Goal: Communication & Community: Share content

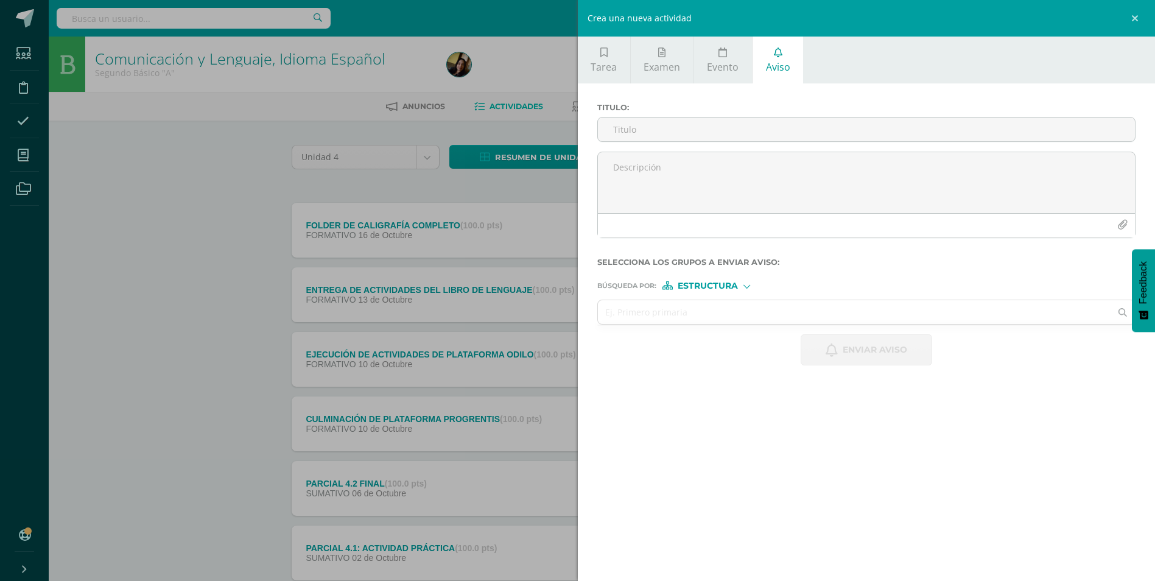
drag, startPoint x: 743, startPoint y: 123, endPoint x: 1163, endPoint y: 564, distance: 609.6
click at [743, 123] on input "Titulo :" at bounding box center [866, 129] width 537 height 24
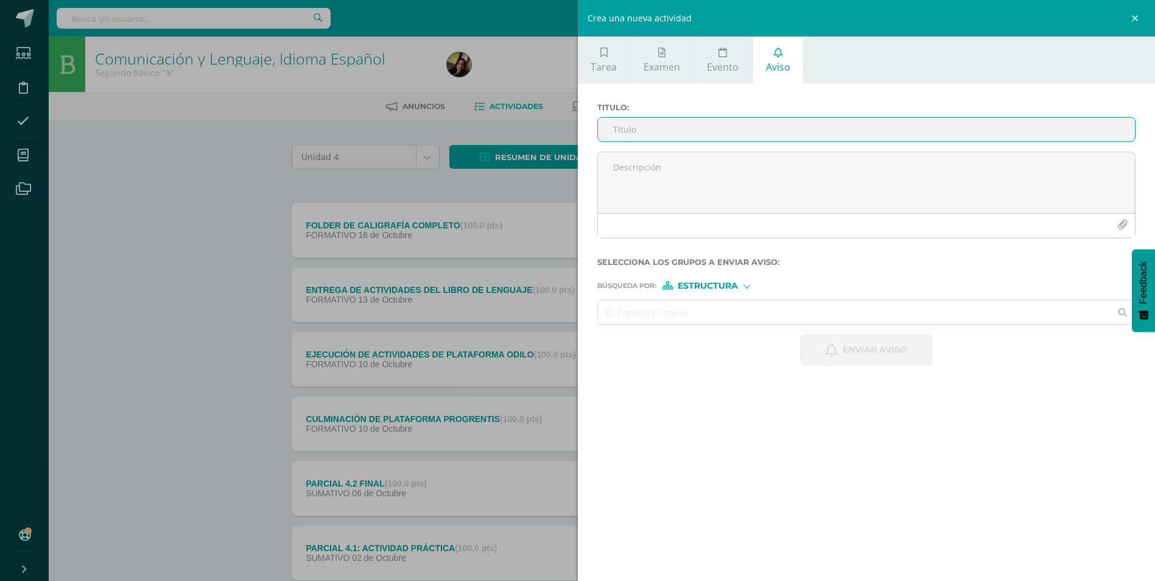
type input "B"
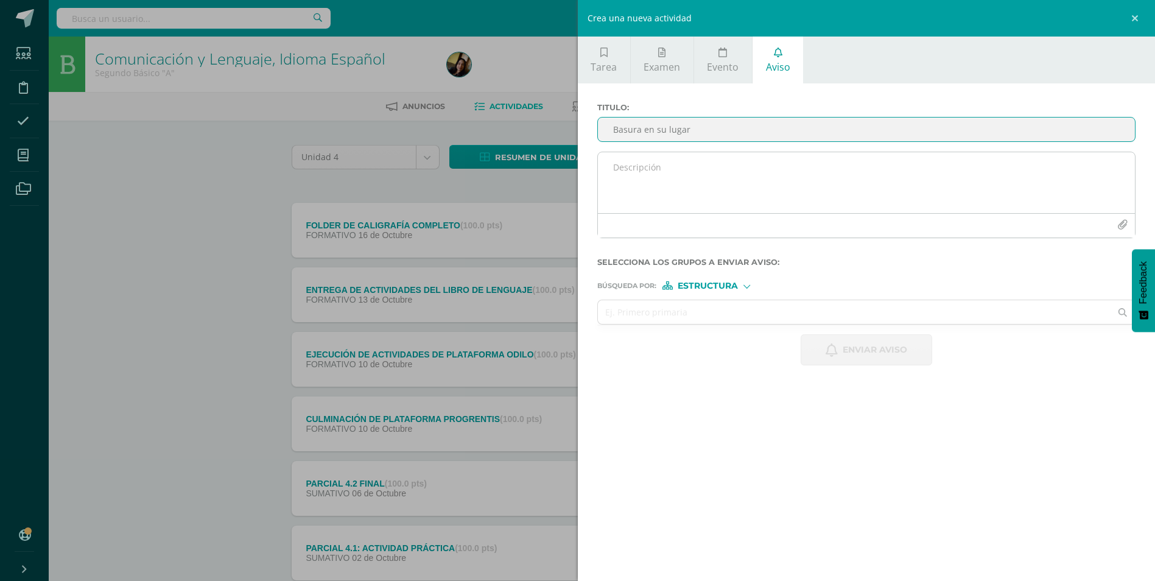
type input "Basura en su lugar"
click at [616, 178] on textarea at bounding box center [866, 182] width 537 height 61
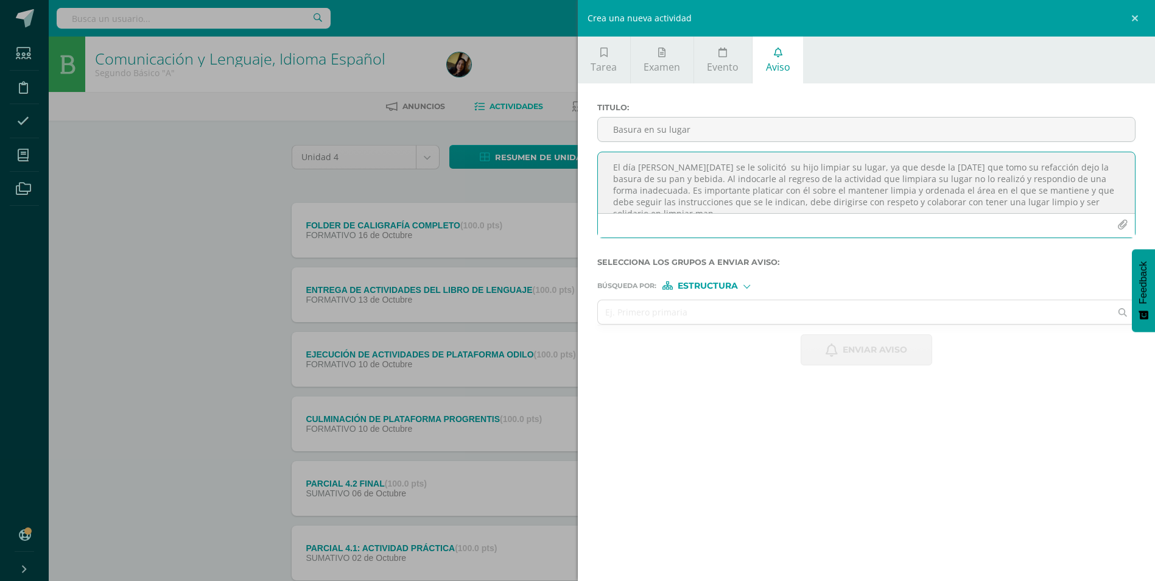
scroll to position [7, 0]
type textarea "El día [PERSON_NAME][DATE] se le solicitó su hijo limpiar su lugar, ya que desd…"
drag, startPoint x: 610, startPoint y: 157, endPoint x: 753, endPoint y: 218, distance: 154.9
click at [753, 218] on div "El día [PERSON_NAME][DATE] se le solicitó su hijo limpiar su lugar, ya que desd…" at bounding box center [866, 195] width 539 height 86
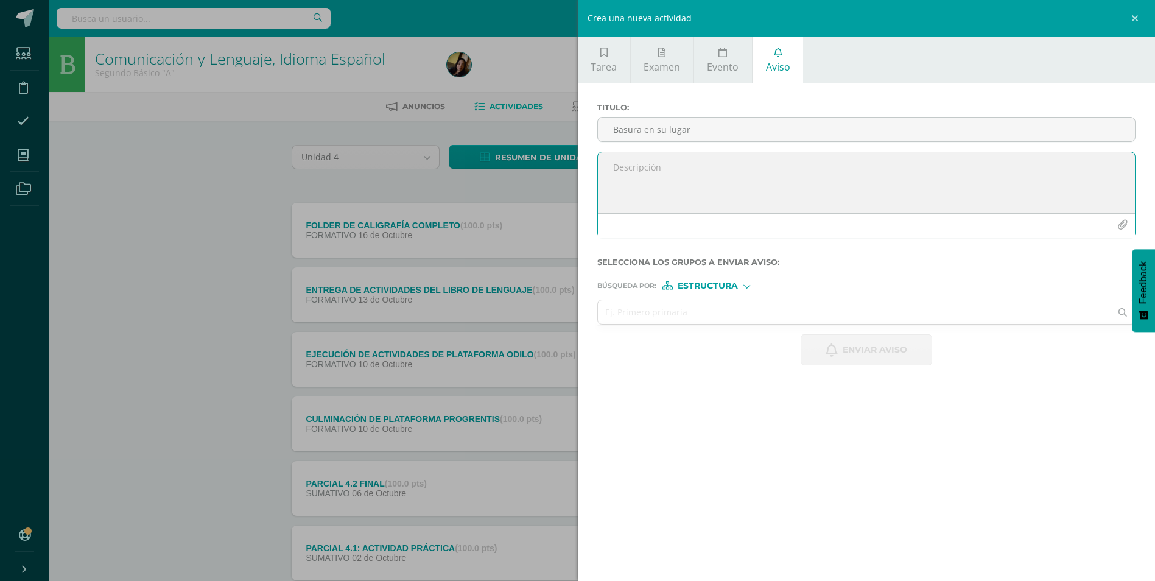
scroll to position [0, 0]
click at [725, 197] on textarea at bounding box center [866, 182] width 537 height 61
paste textarea "El día [PERSON_NAME][DATE] se le solicitó a su hijo que limpiara su lugar, ya q…"
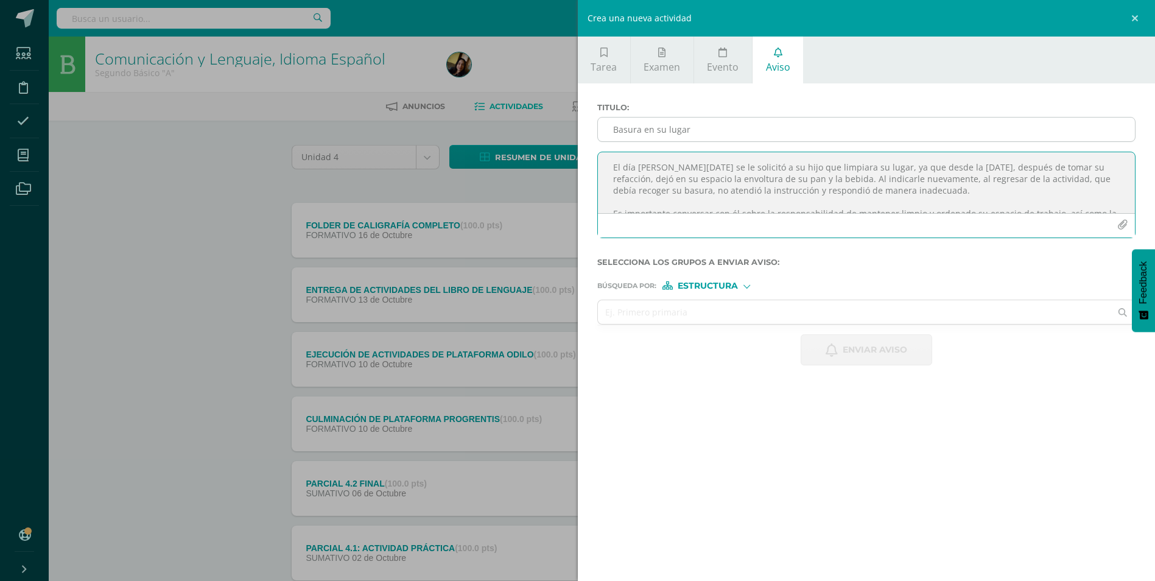
type textarea "El día [PERSON_NAME][DATE] se le solicitó a su hijo que limpiara su lugar, ya q…"
click at [702, 124] on input "Basura en su lugar" at bounding box center [866, 129] width 537 height 24
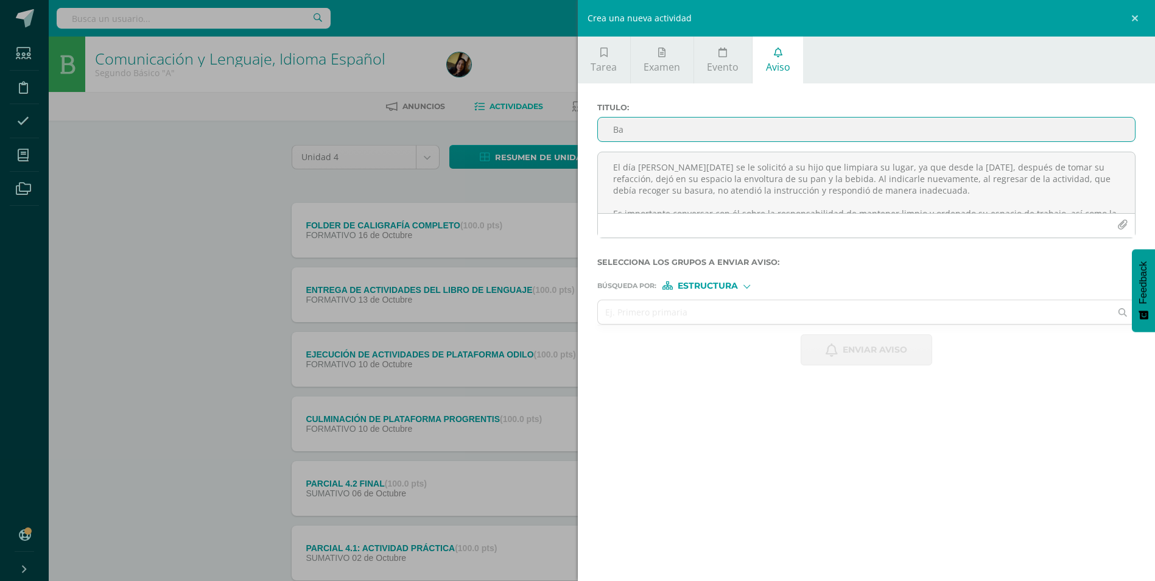
type input "B"
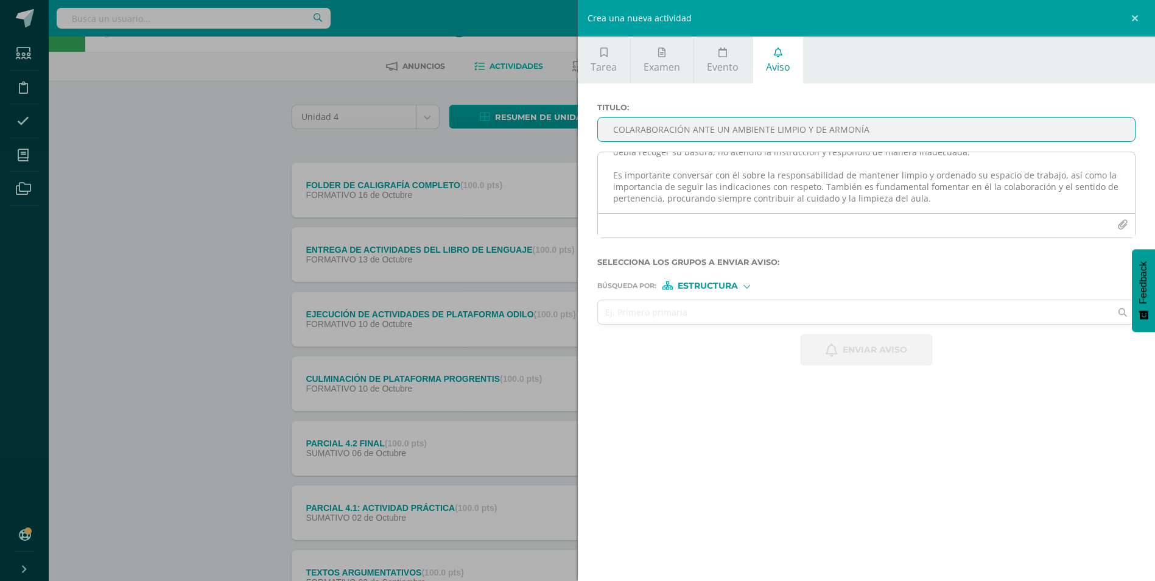
scroll to position [61, 0]
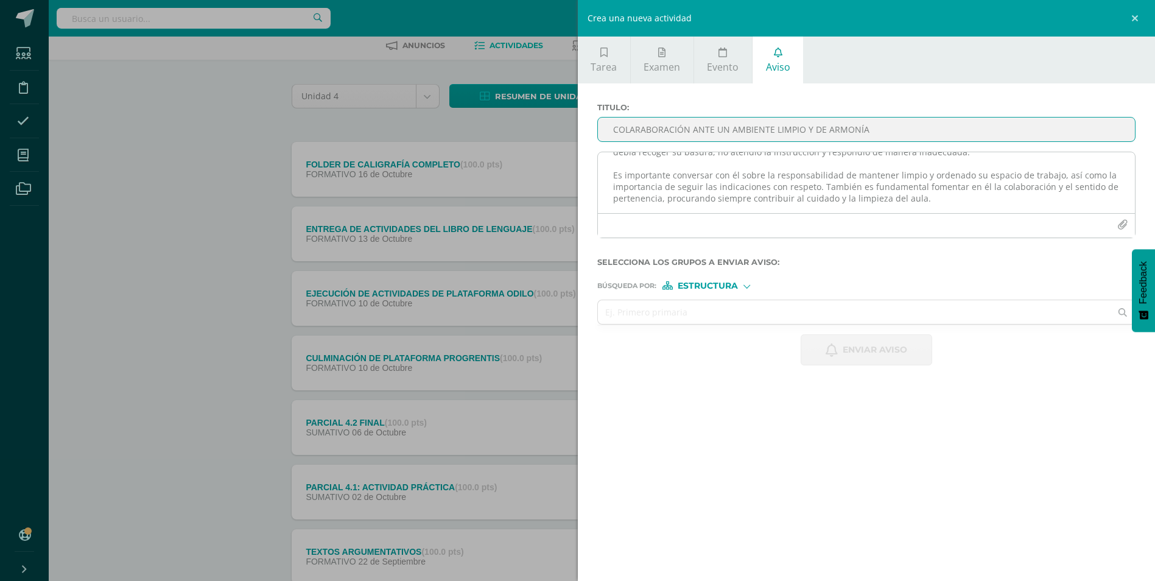
type input "COLARABORACIÓN ANTE UN AMBIENTE LIMPIO Y DE ARMONÍA"
click at [945, 201] on textarea "El día [PERSON_NAME][DATE] se le solicitó a su hijo que limpiara su lugar, ya q…" at bounding box center [866, 182] width 537 height 61
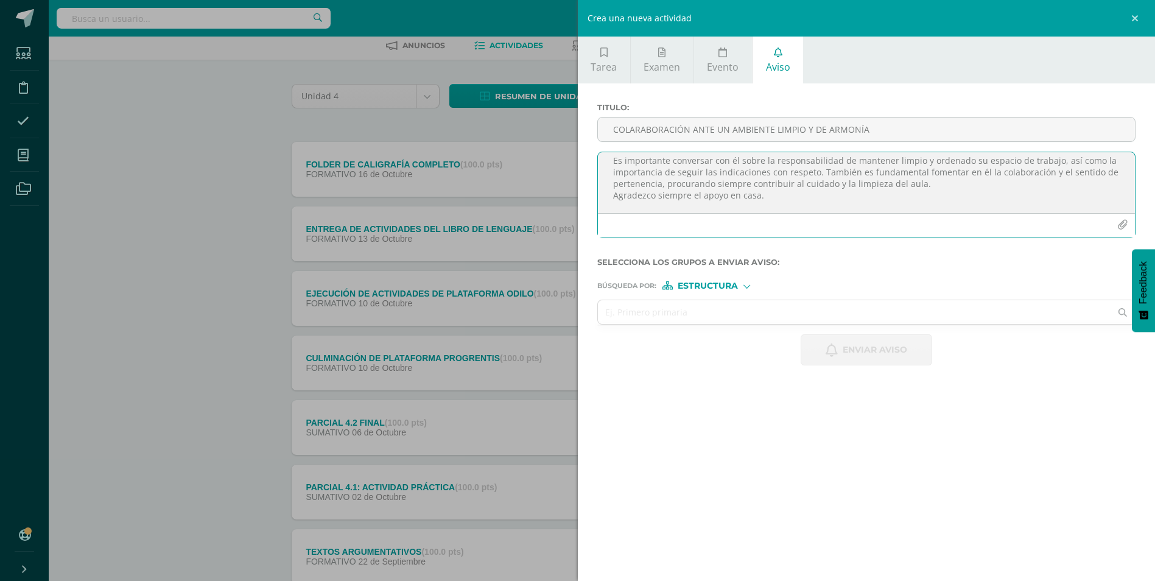
scroll to position [65, 0]
type textarea "El día [PERSON_NAME][DATE] se le solicitó a su hijo que limpiara su lugar, ya q…"
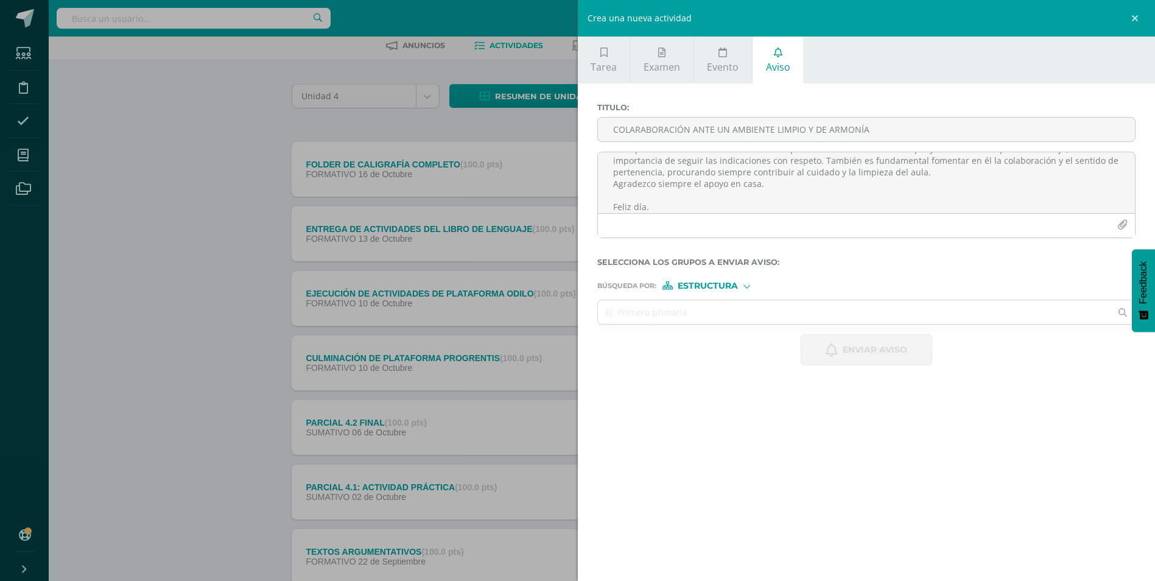
click at [717, 283] on span "Estructura" at bounding box center [707, 285] width 60 height 7
click at [720, 318] on span "Persona" at bounding box center [712, 317] width 44 height 7
click at [720, 318] on input "text" at bounding box center [854, 312] width 513 height 24
type input "[PERSON_NAME]"
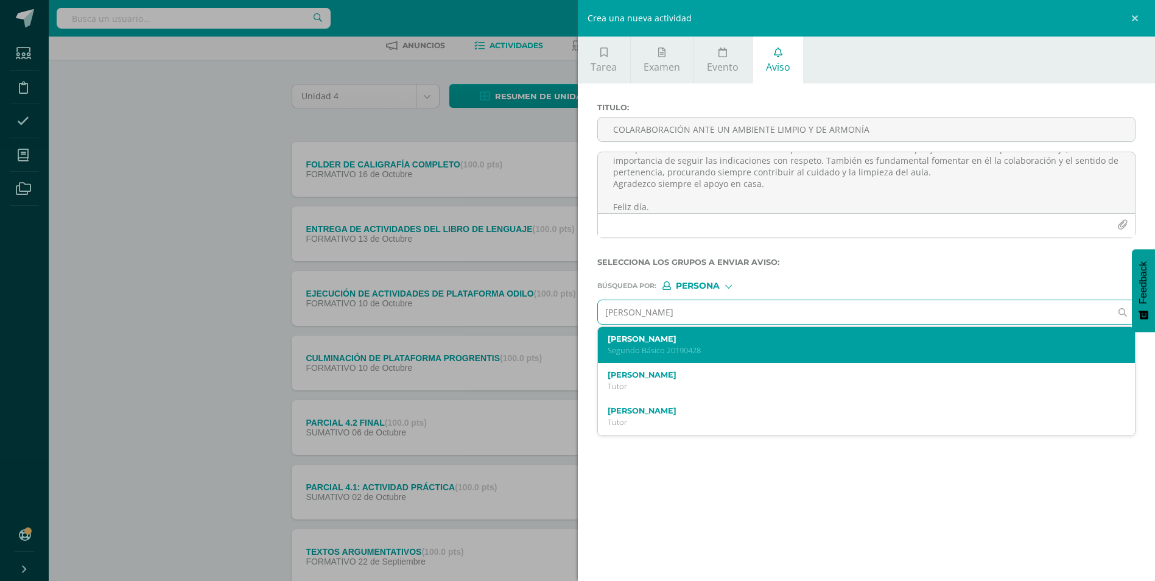
click at [738, 345] on p "Segundo Básico 20190428" at bounding box center [854, 350] width 494 height 10
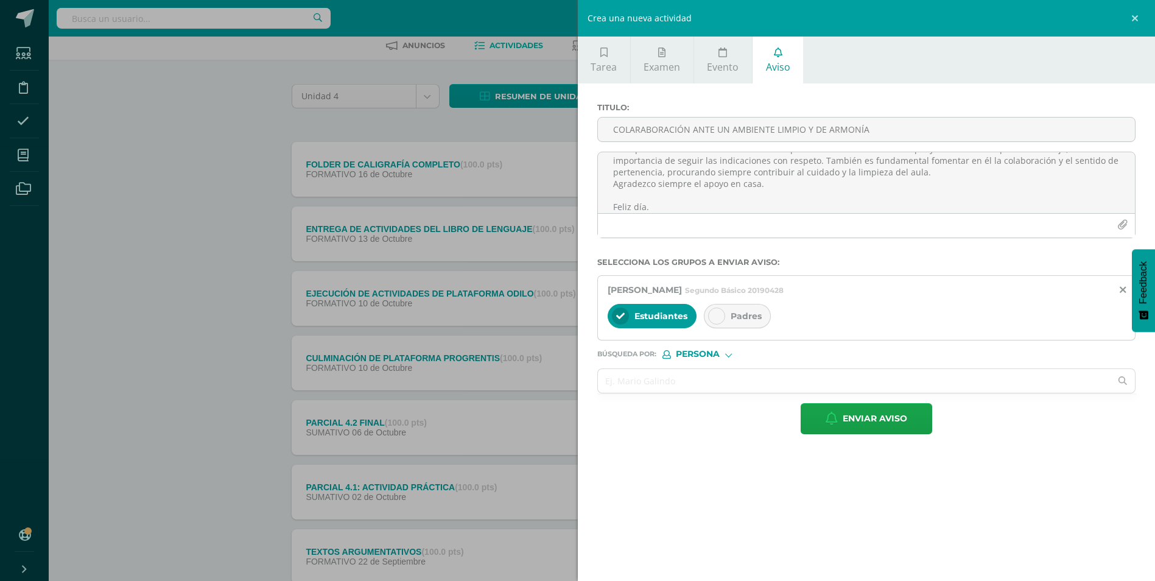
click at [756, 312] on span "Padres" at bounding box center [745, 315] width 31 height 11
click at [903, 419] on span "Enviar aviso" at bounding box center [874, 419] width 65 height 30
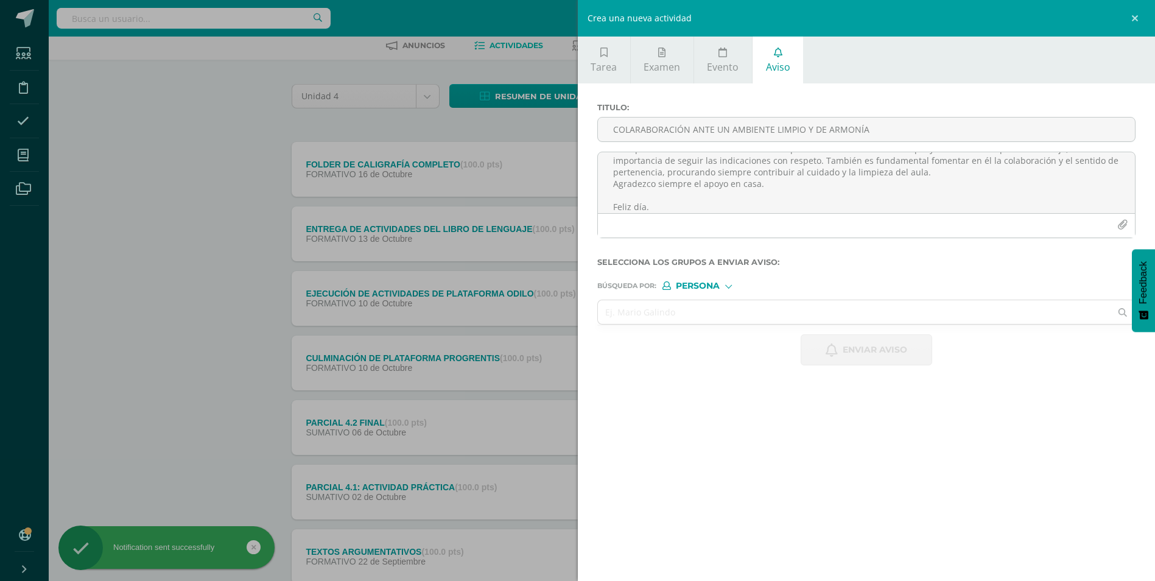
scroll to position [0, 0]
click at [143, 170] on div "Crea una nueva actividad Tarea Examen Evento Aviso Título: Fecha: [DATE] 20:00:…" at bounding box center [577, 290] width 1155 height 581
